Goal: Task Accomplishment & Management: Complete application form

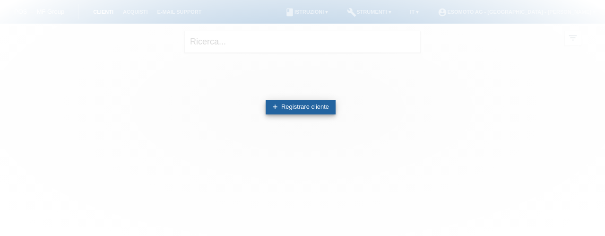
click at [286, 105] on link "add Registrare cliente" at bounding box center [301, 107] width 70 height 14
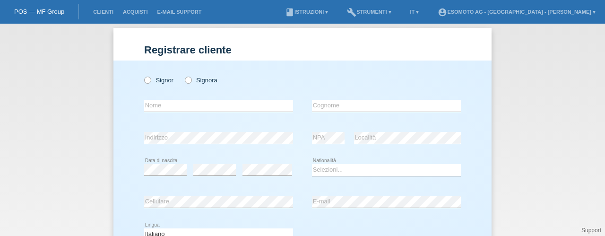
scroll to position [5, 0]
click at [96, 13] on link "Clienti" at bounding box center [103, 12] width 30 height 6
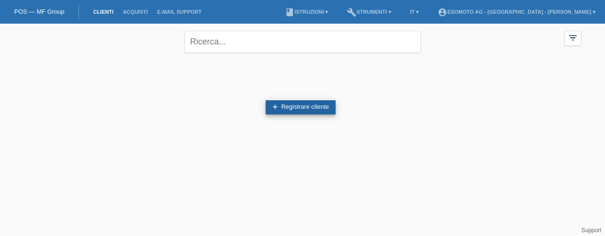
click at [281, 103] on link "add Registrare cliente" at bounding box center [301, 107] width 70 height 14
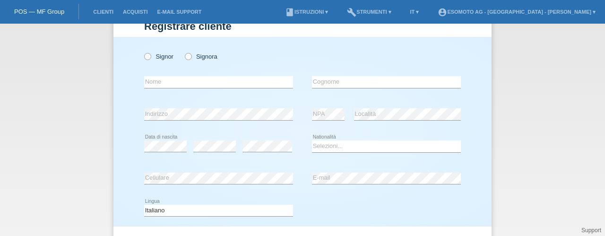
scroll to position [126, 0]
